Goal: Information Seeking & Learning: Find contact information

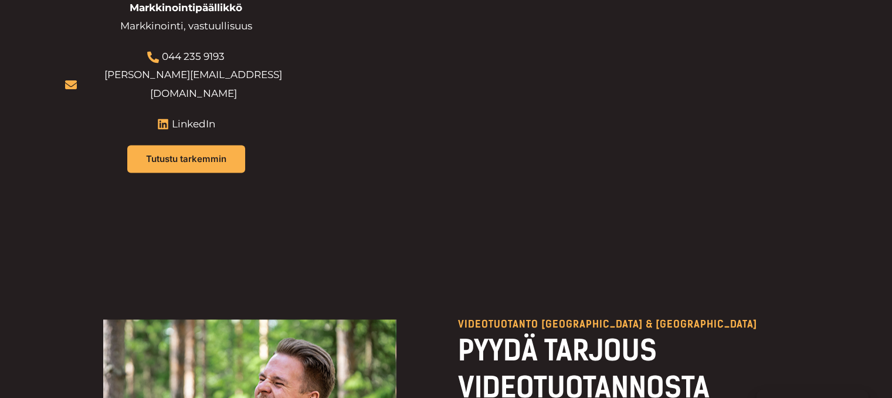
scroll to position [1629, 0]
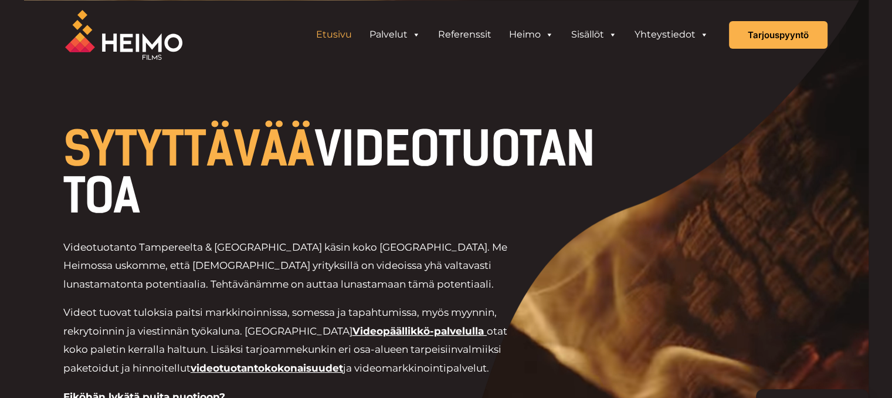
click at [101, 297] on div "Videotuotanto Tampereelta & [GEOGRAPHIC_DATA] käsin koko [GEOGRAPHIC_DATA]. Me …" at bounding box center [334, 333] width 543 height 190
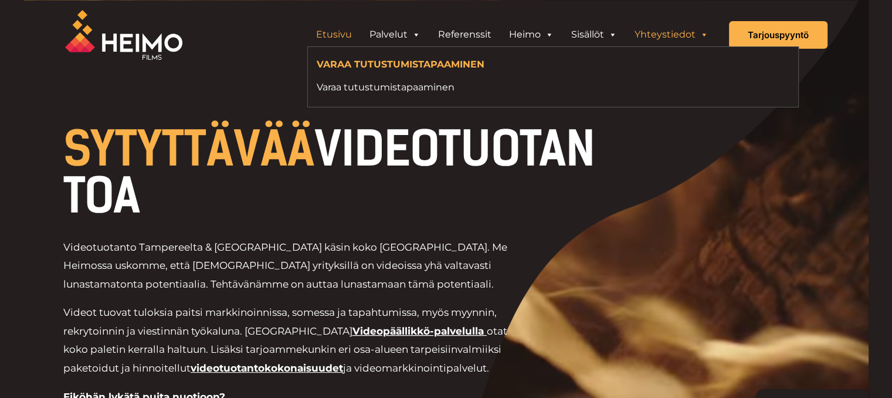
click at [666, 36] on link "Yhteystiedot" at bounding box center [672, 34] width 92 height 23
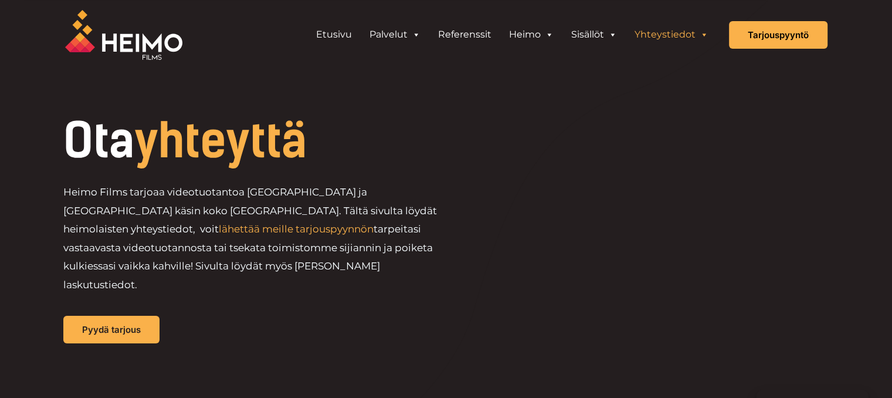
click at [664, 33] on link "Yhteystiedot" at bounding box center [672, 34] width 92 height 23
click at [703, 32] on span "Header Widget 1" at bounding box center [703, 34] width 9 height 23
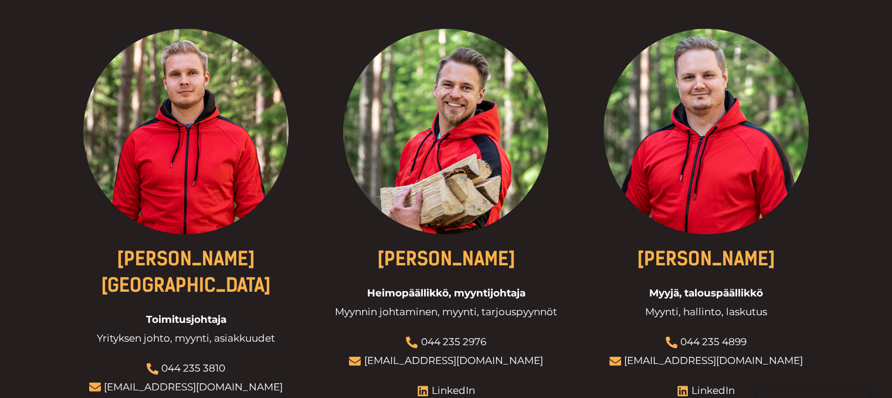
scroll to position [436, 0]
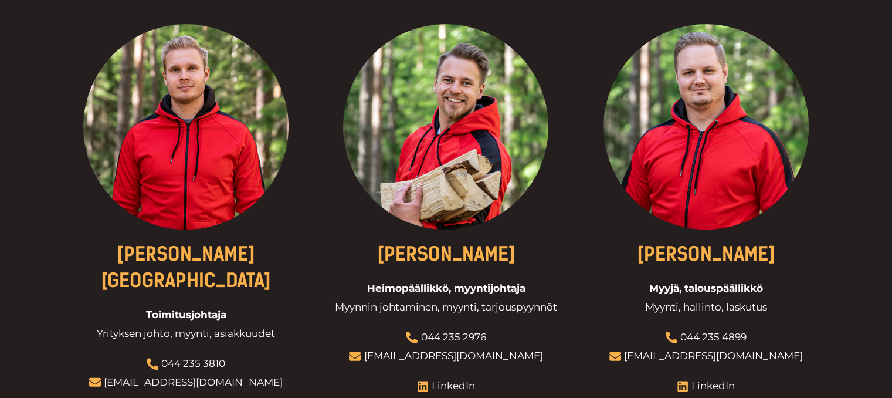
drag, startPoint x: 263, startPoint y: 336, endPoint x: 246, endPoint y: 339, distance: 16.8
click at [246, 339] on div at bounding box center [186, 249] width 242 height 451
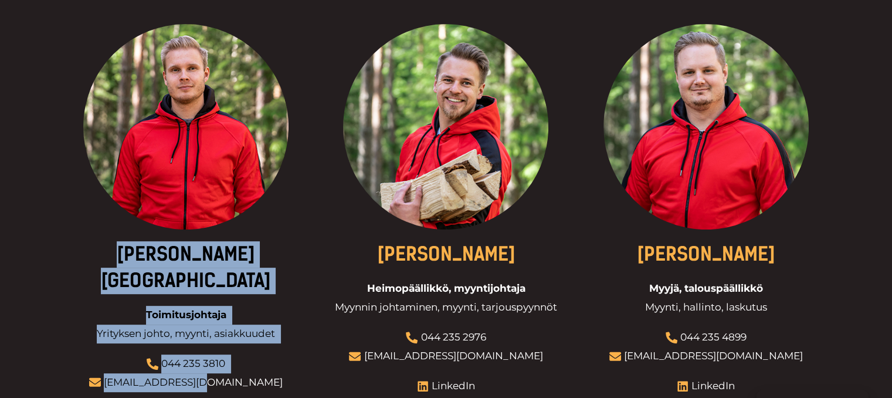
drag, startPoint x: 253, startPoint y: 334, endPoint x: 238, endPoint y: 338, distance: 15.7
click at [238, 338] on div "Eetu Kamppuri Toimitusjohtaja Yrityksen johto, myynti, asiakkuudet 044 235 3810…" at bounding box center [186, 249] width 242 height 451
copy div "Eetu Kamppuri Toimitusjohtaja Yrityksen johto, myynti, asiakkuudet 044 235 3810…"
